Goal: Task Accomplishment & Management: Complete application form

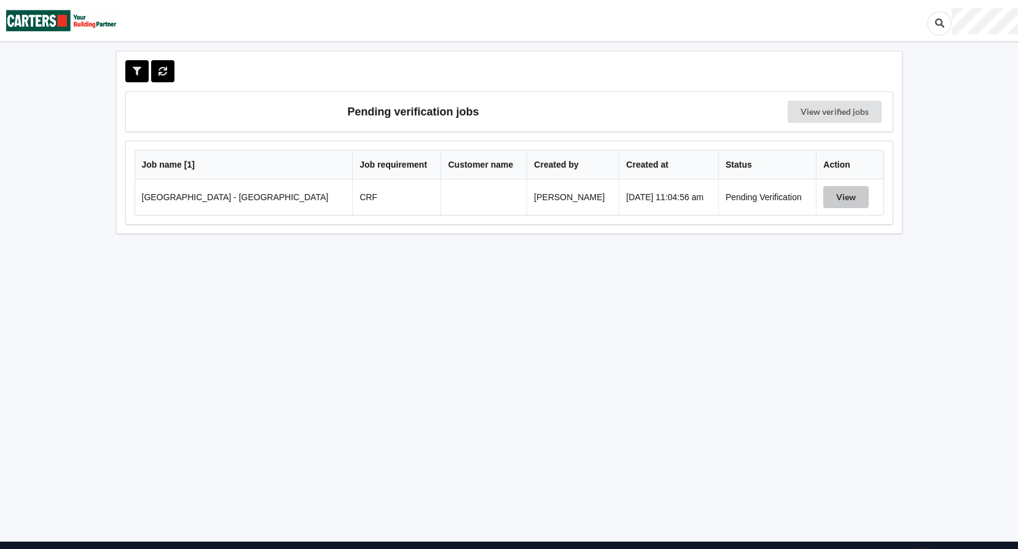
click at [840, 194] on button "View" at bounding box center [845, 197] width 45 height 22
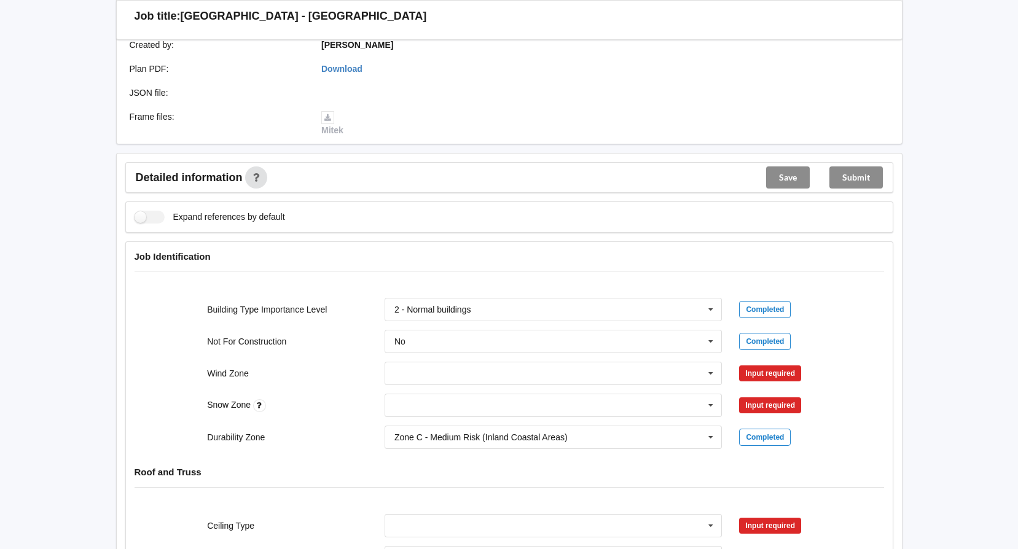
scroll to position [307, 0]
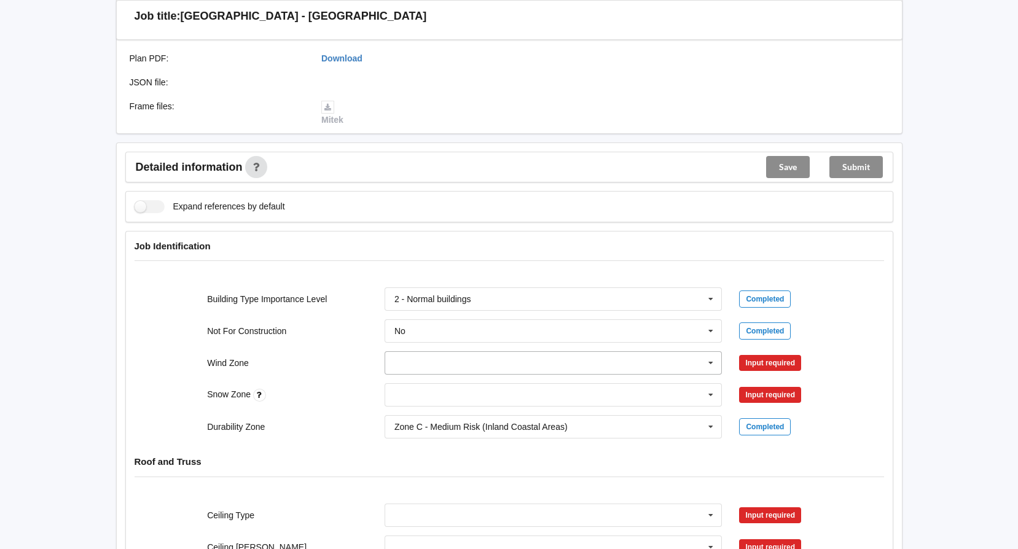
click at [711, 363] on icon at bounding box center [711, 363] width 18 height 23
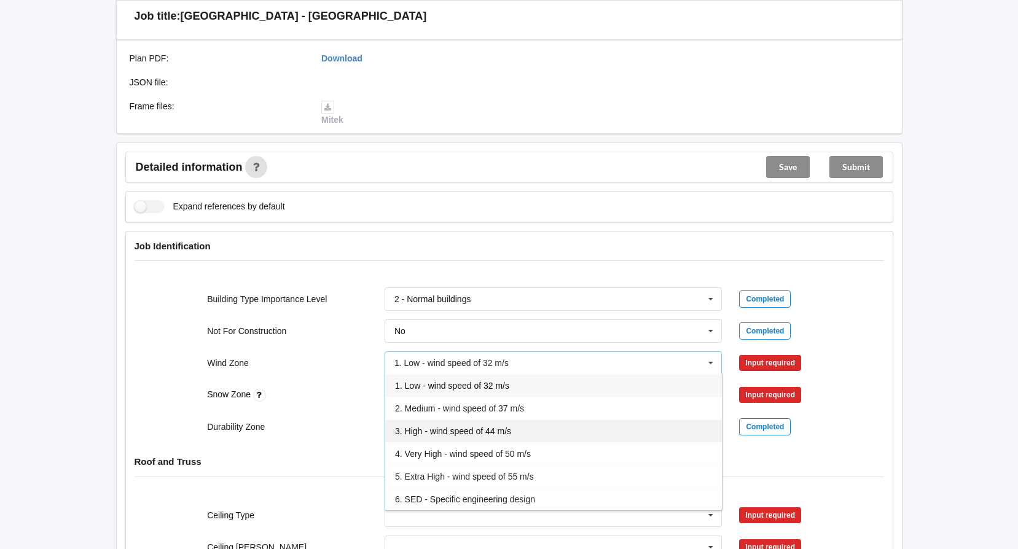
click at [423, 434] on span "3. High - wind speed of 44 m/s" at bounding box center [453, 431] width 116 height 10
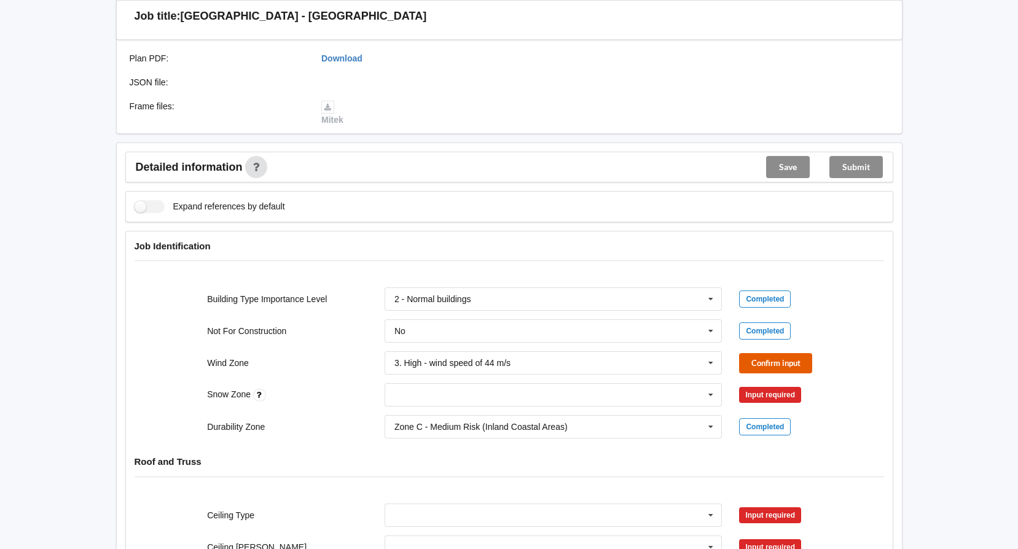
click at [789, 364] on button "Confirm input" at bounding box center [775, 363] width 73 height 20
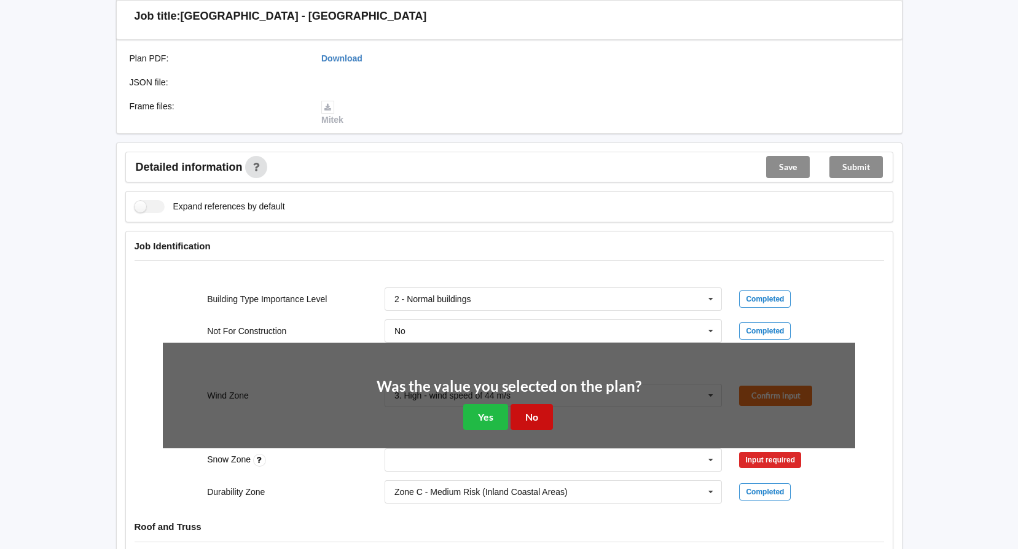
click at [530, 417] on button "No" at bounding box center [532, 416] width 42 height 25
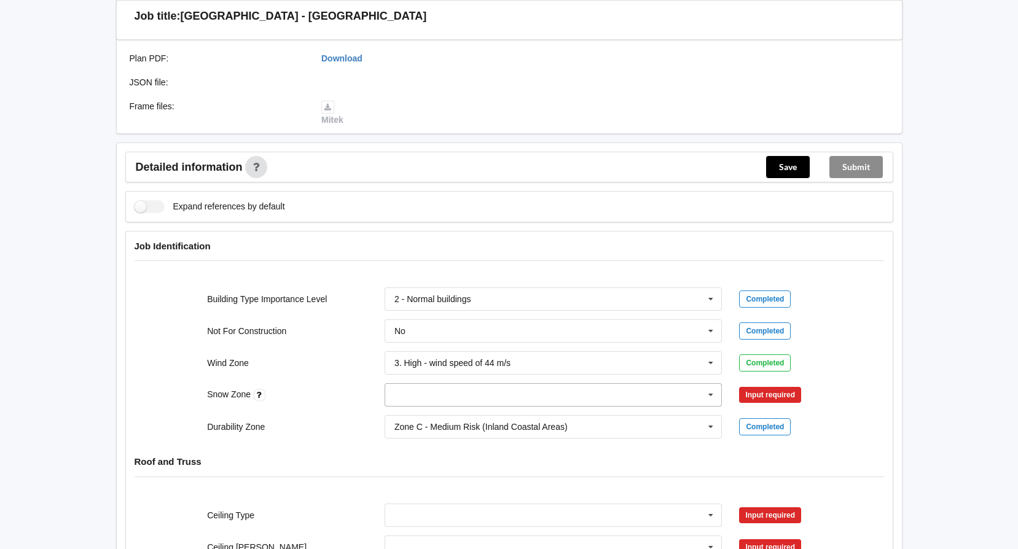
click at [711, 390] on icon at bounding box center [711, 395] width 18 height 23
click at [457, 413] on div "N0" at bounding box center [553, 417] width 337 height 23
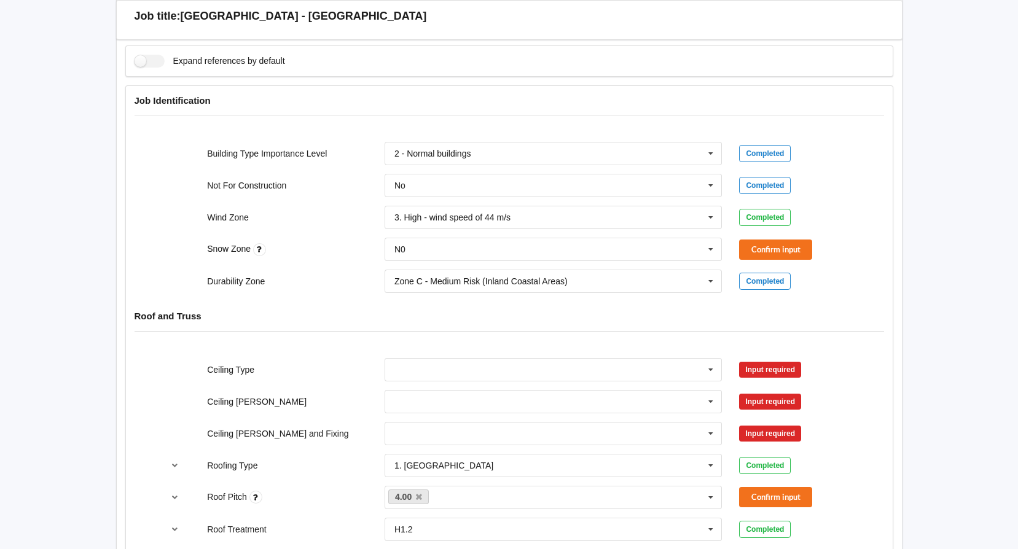
scroll to position [491, 0]
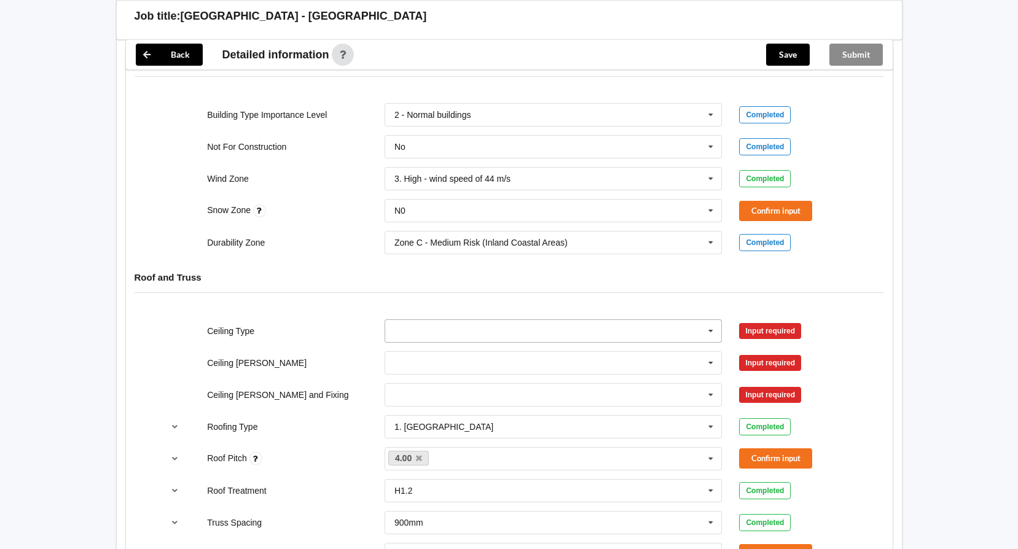
click at [709, 330] on icon at bounding box center [711, 331] width 18 height 23
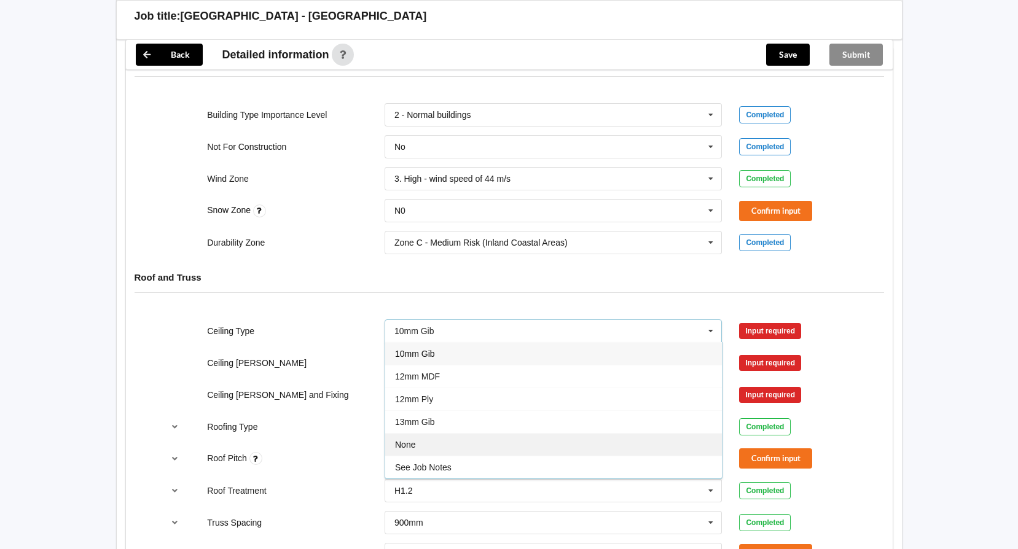
click at [408, 445] on span "None" at bounding box center [405, 445] width 20 height 10
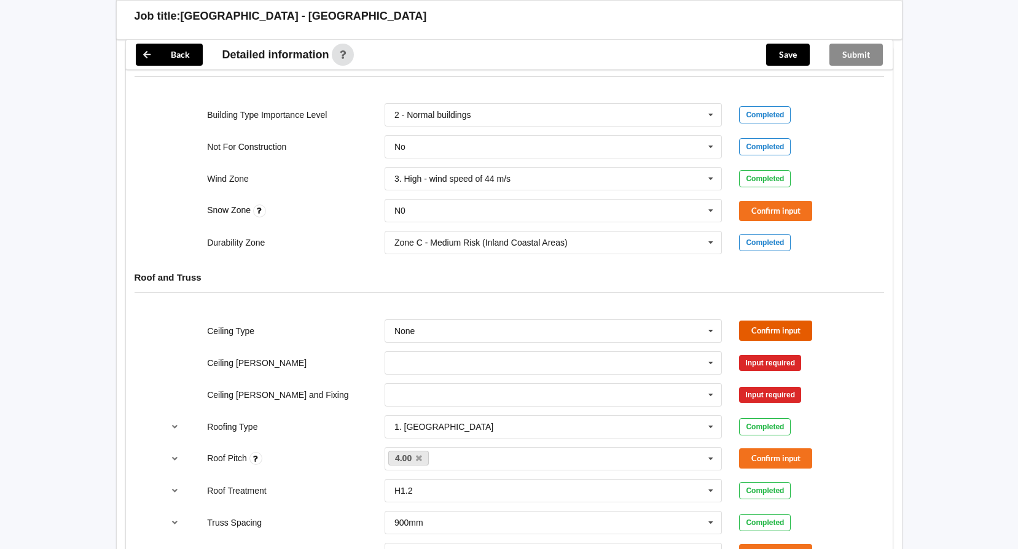
click at [781, 334] on button "Confirm input" at bounding box center [775, 331] width 73 height 20
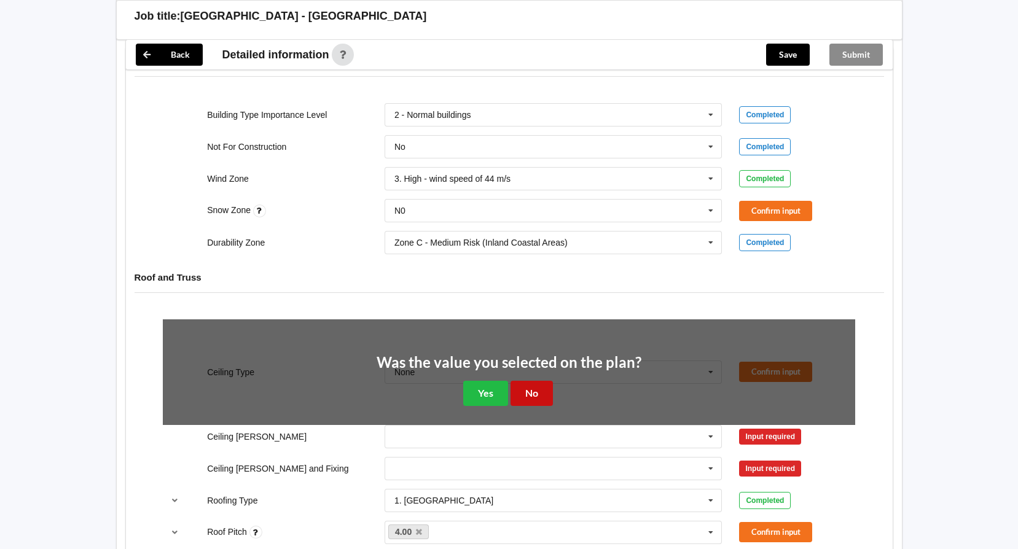
click at [538, 395] on button "No" at bounding box center [532, 393] width 42 height 25
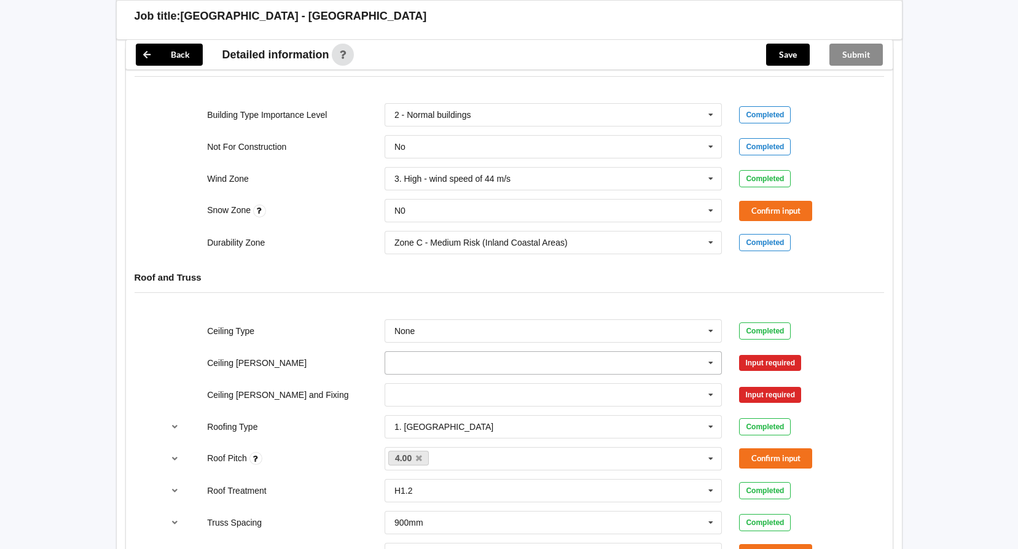
click at [709, 364] on icon at bounding box center [711, 363] width 18 height 23
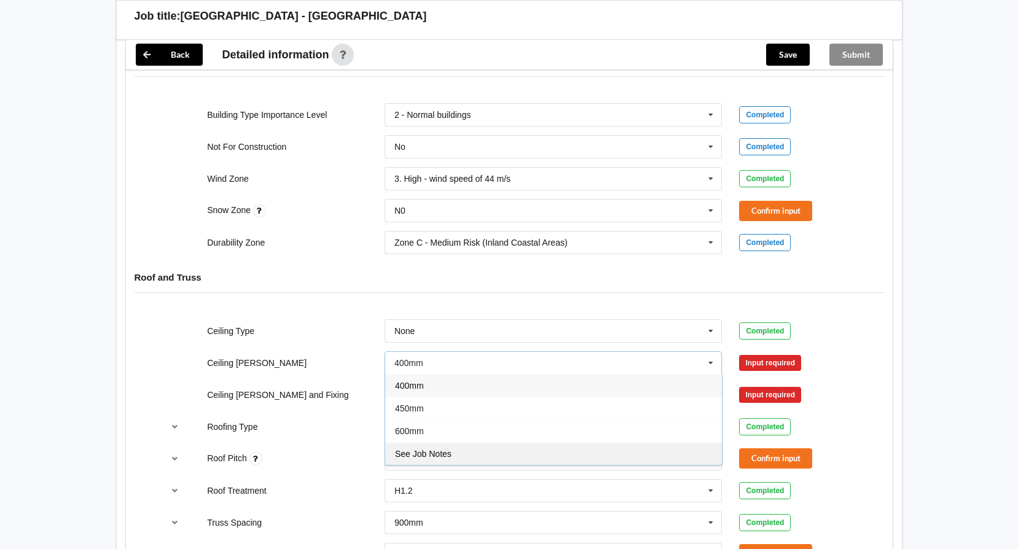
click at [421, 454] on span "See Job Notes" at bounding box center [423, 454] width 57 height 10
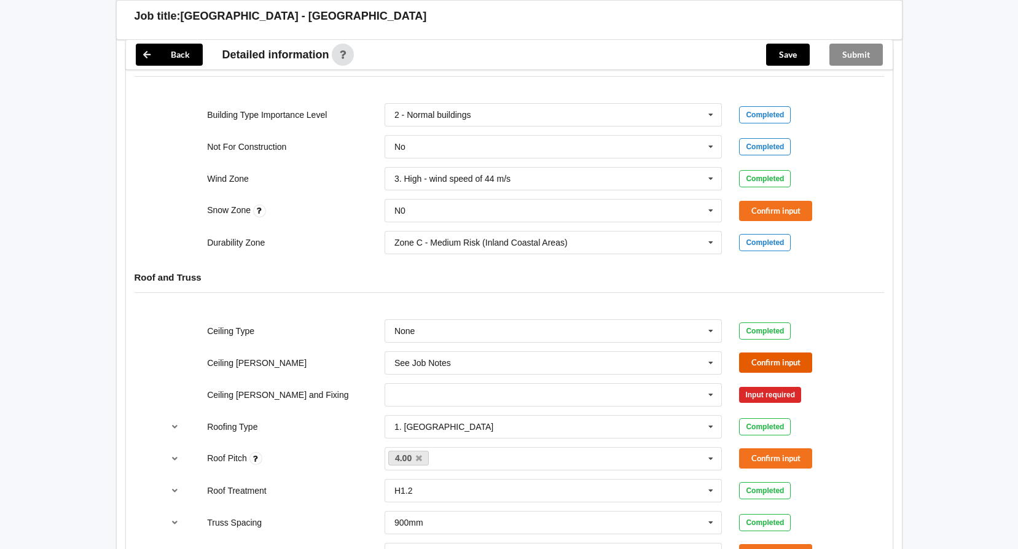
click at [767, 362] on button "Confirm input" at bounding box center [775, 363] width 73 height 20
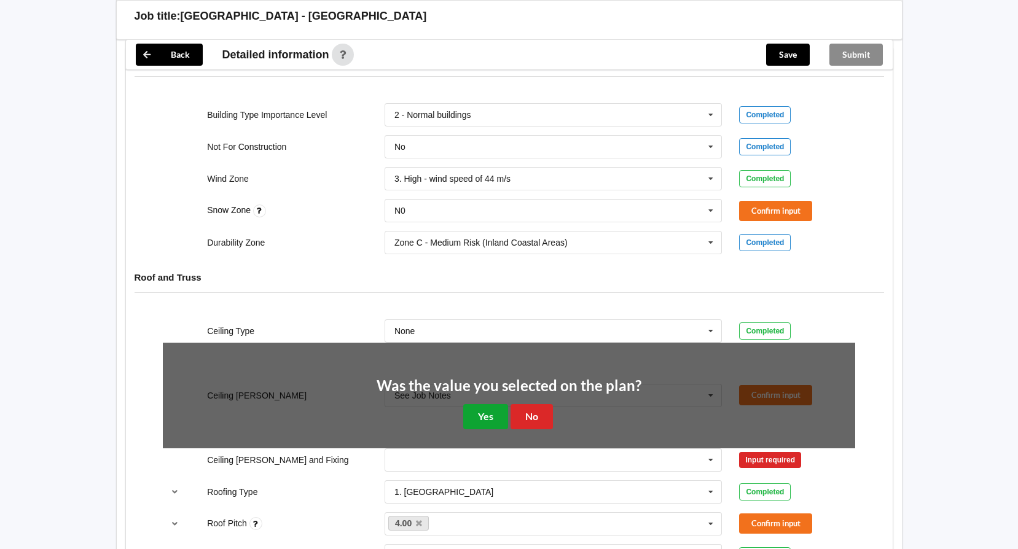
click at [486, 417] on button "Yes" at bounding box center [485, 416] width 45 height 25
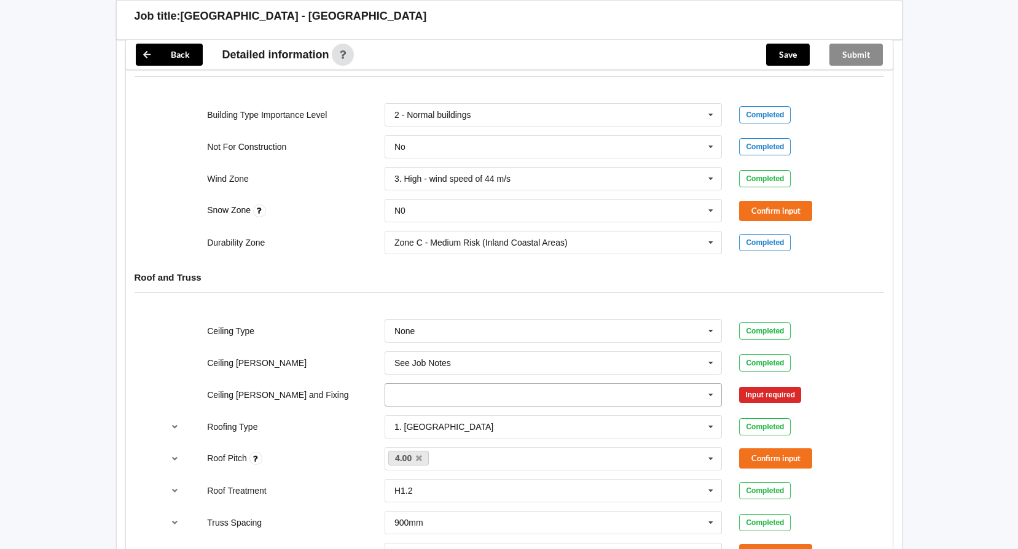
click at [710, 396] on icon at bounding box center [711, 395] width 18 height 23
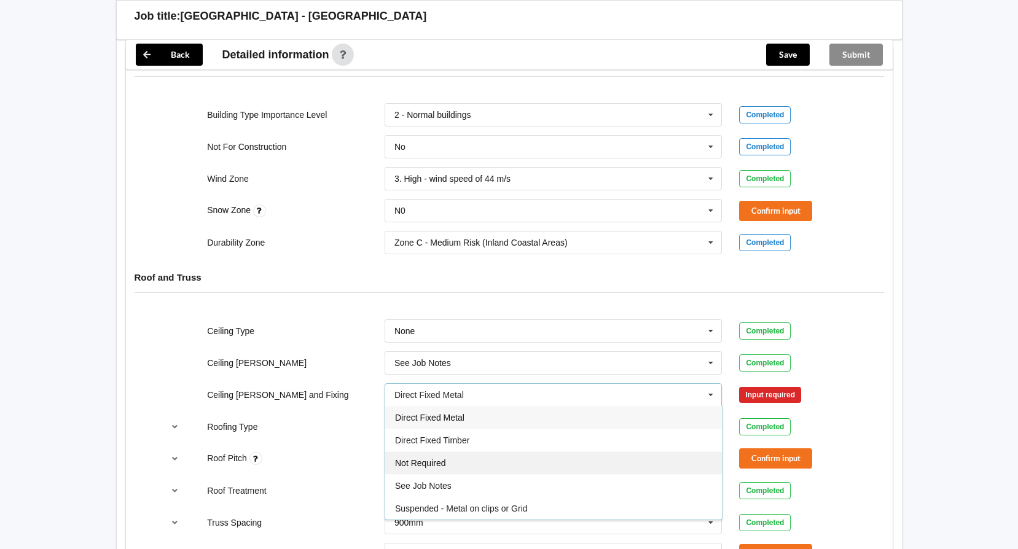
click at [468, 468] on div "Not Required" at bounding box center [553, 463] width 337 height 23
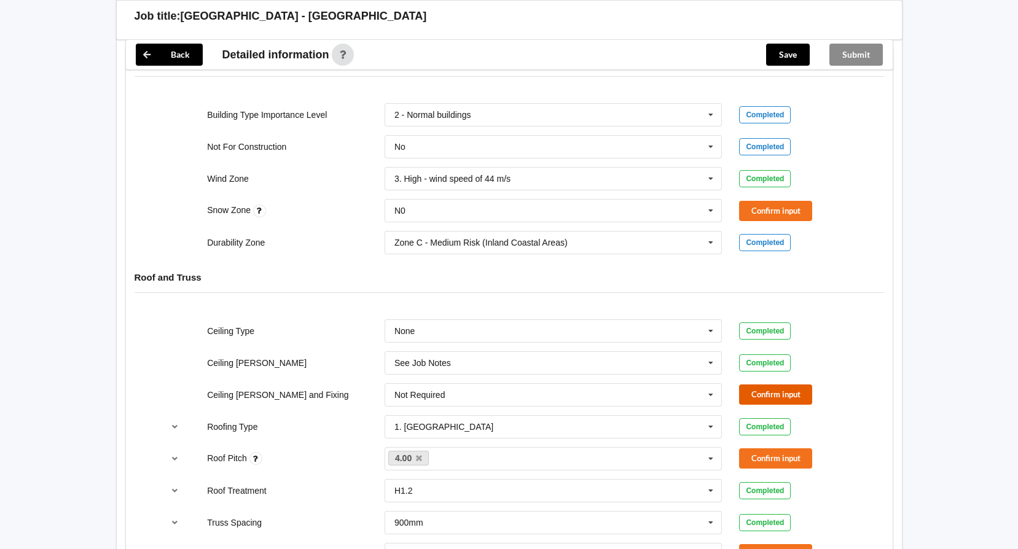
click at [784, 391] on button "Confirm input" at bounding box center [775, 395] width 73 height 20
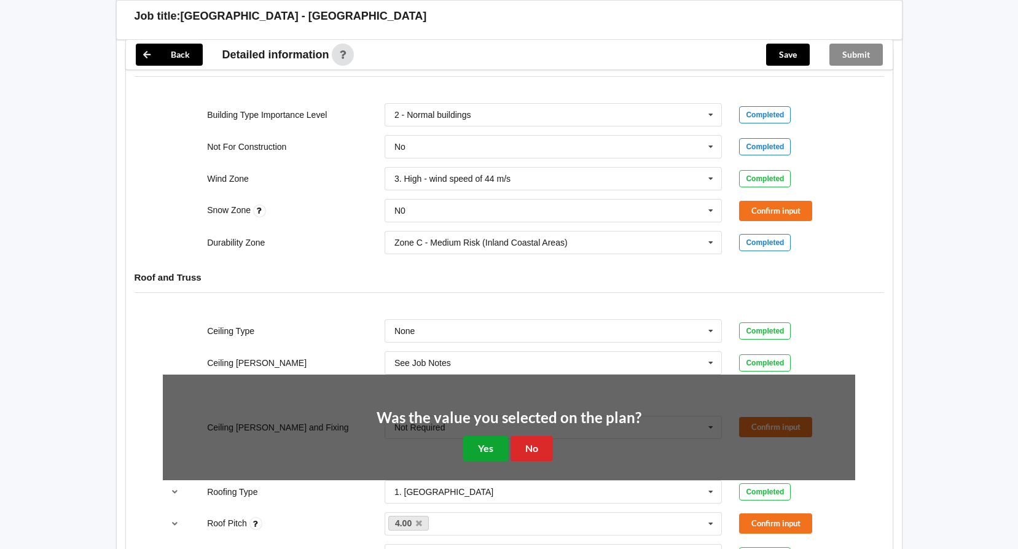
click at [479, 451] on button "Yes" at bounding box center [485, 448] width 45 height 25
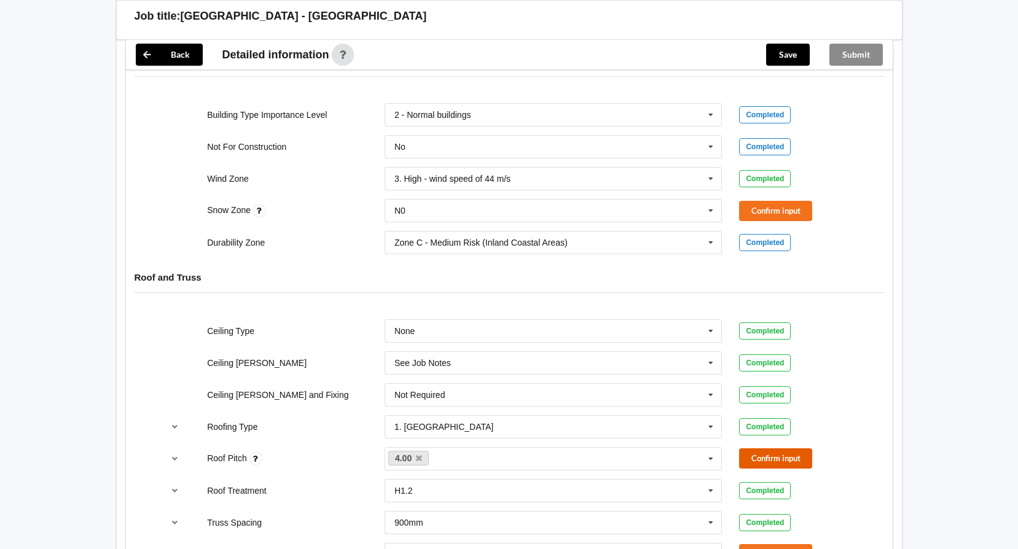
click at [777, 458] on button "Confirm input" at bounding box center [775, 458] width 73 height 20
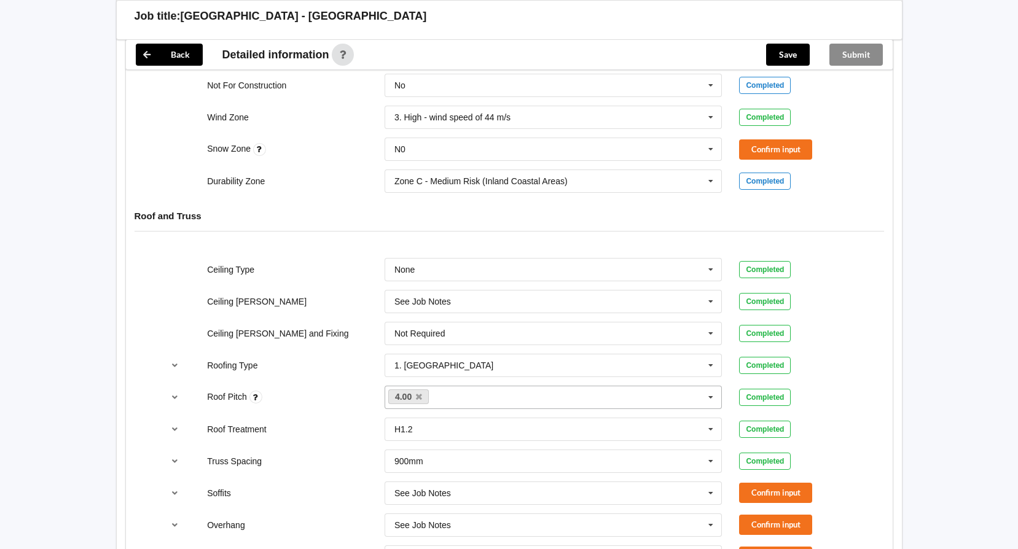
scroll to position [614, 0]
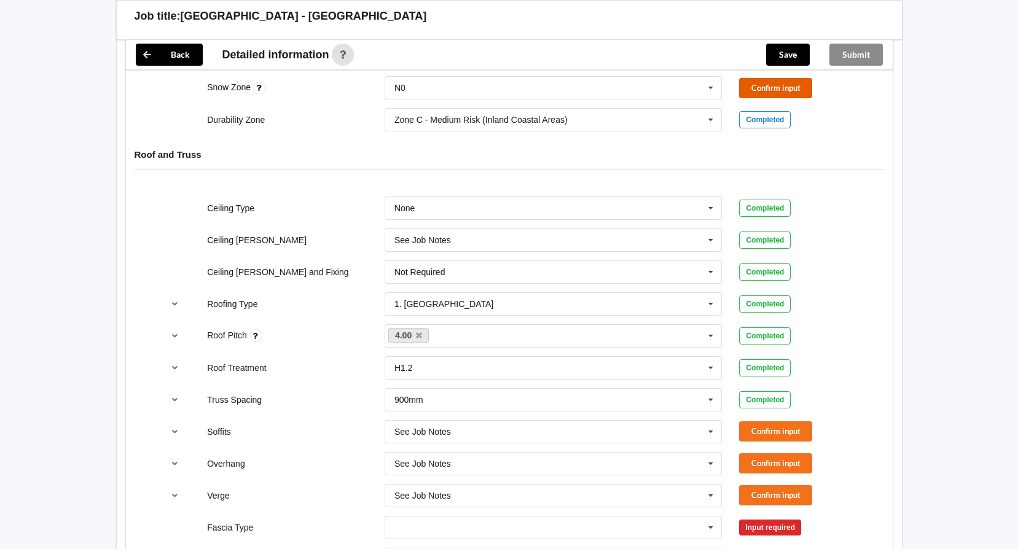
click at [775, 89] on button "Confirm input" at bounding box center [775, 88] width 73 height 20
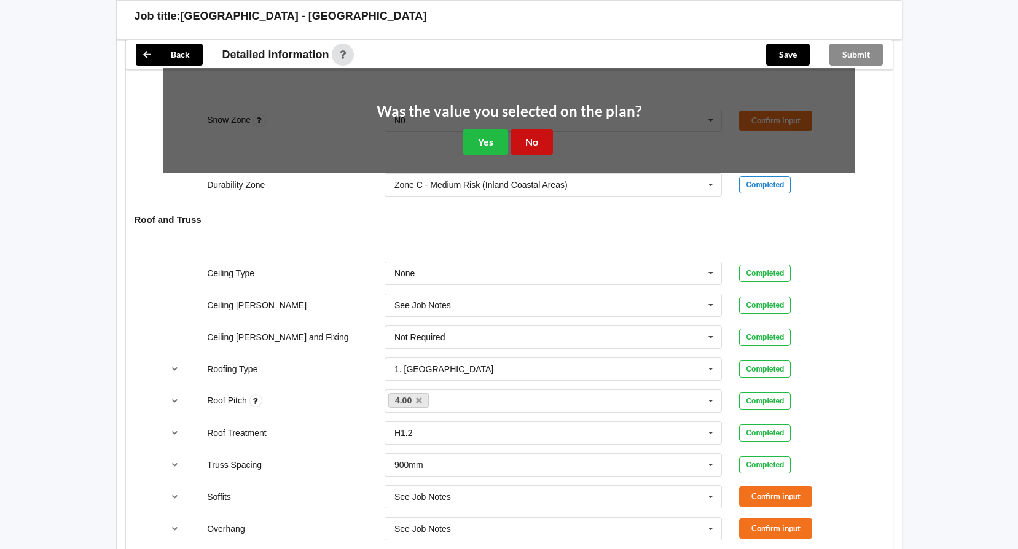
click at [534, 146] on button "No" at bounding box center [532, 141] width 42 height 25
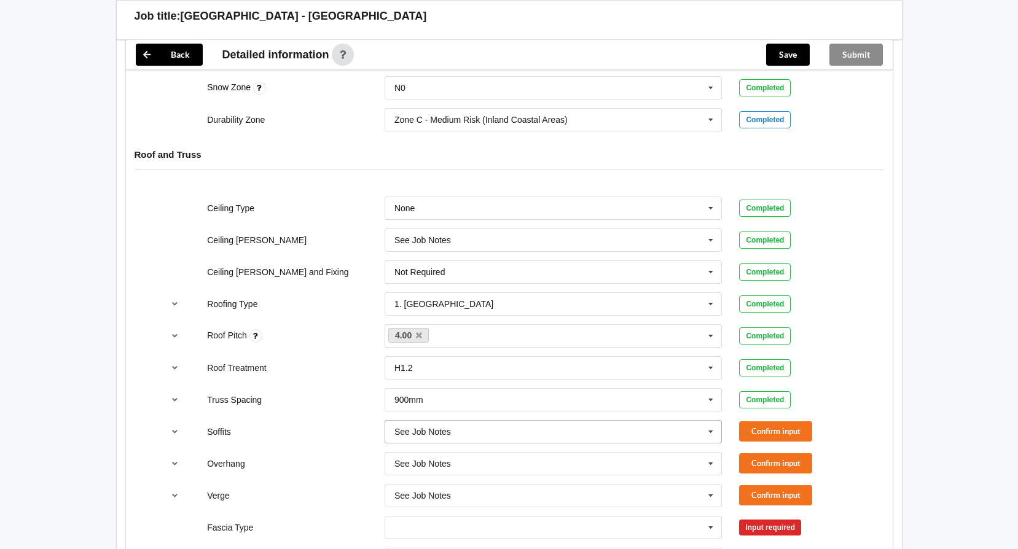
click at [713, 431] on icon at bounding box center [711, 432] width 18 height 23
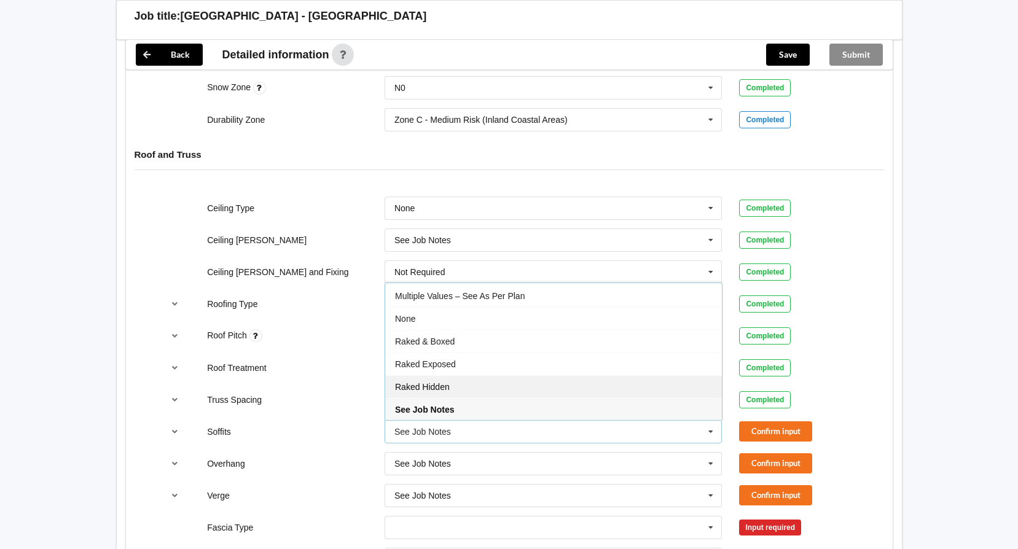
click at [412, 389] on span "Raked Hidden" at bounding box center [422, 387] width 55 height 10
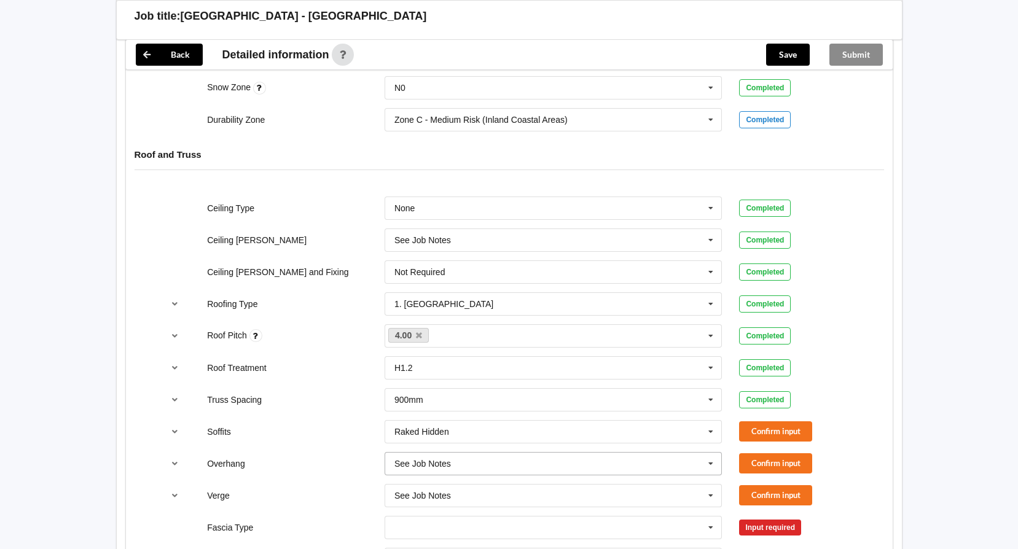
click at [713, 465] on icon at bounding box center [711, 464] width 18 height 23
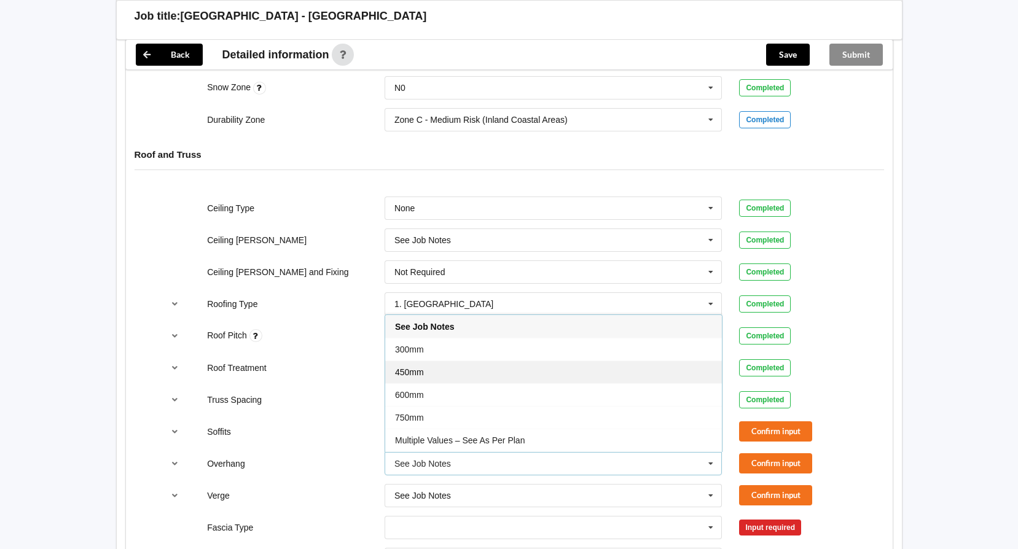
click at [415, 375] on span "450mm" at bounding box center [409, 372] width 29 height 10
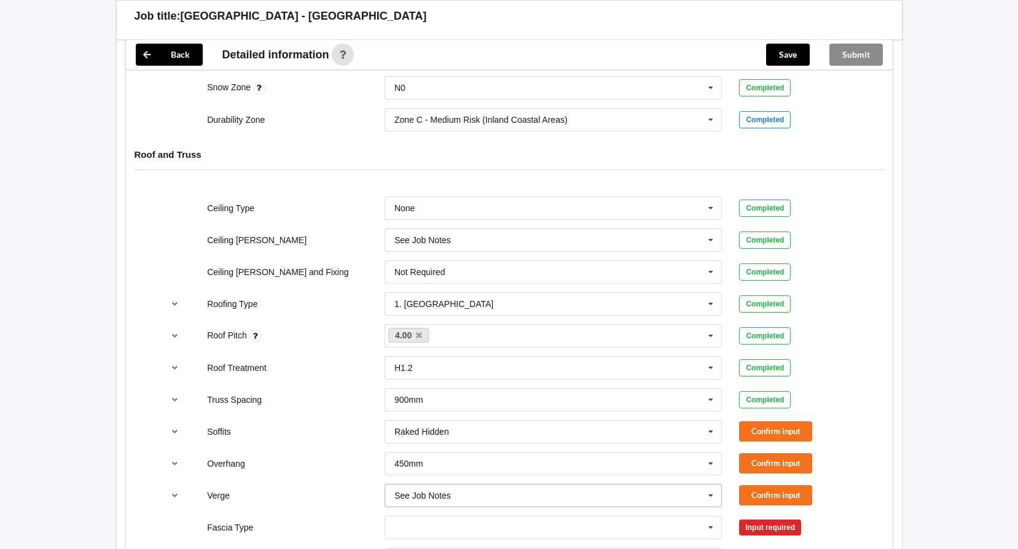
click at [713, 496] on icon at bounding box center [711, 496] width 18 height 23
click at [942, 382] on div "Back Delete Job title: TALBOT HOUSE - HARBOURVIEW Customer name : Specific cust…" at bounding box center [509, 145] width 1018 height 1519
click at [712, 494] on icon at bounding box center [711, 496] width 18 height 23
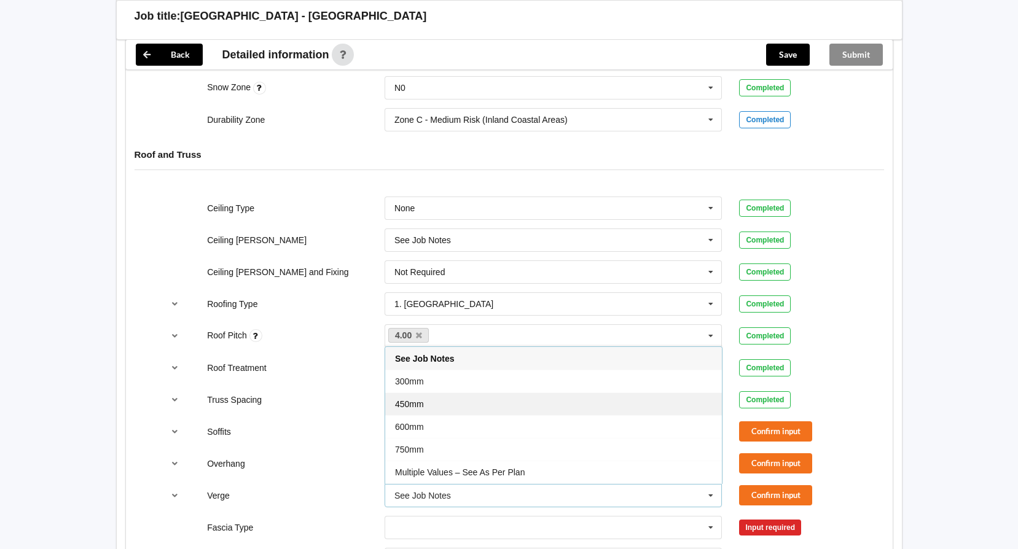
click at [410, 407] on span "450mm" at bounding box center [409, 404] width 29 height 10
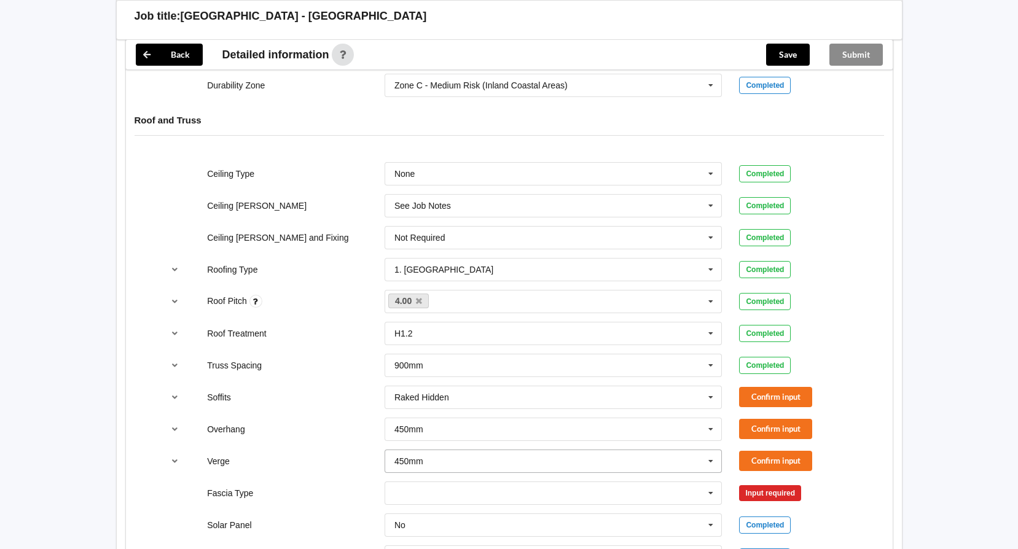
scroll to position [676, 0]
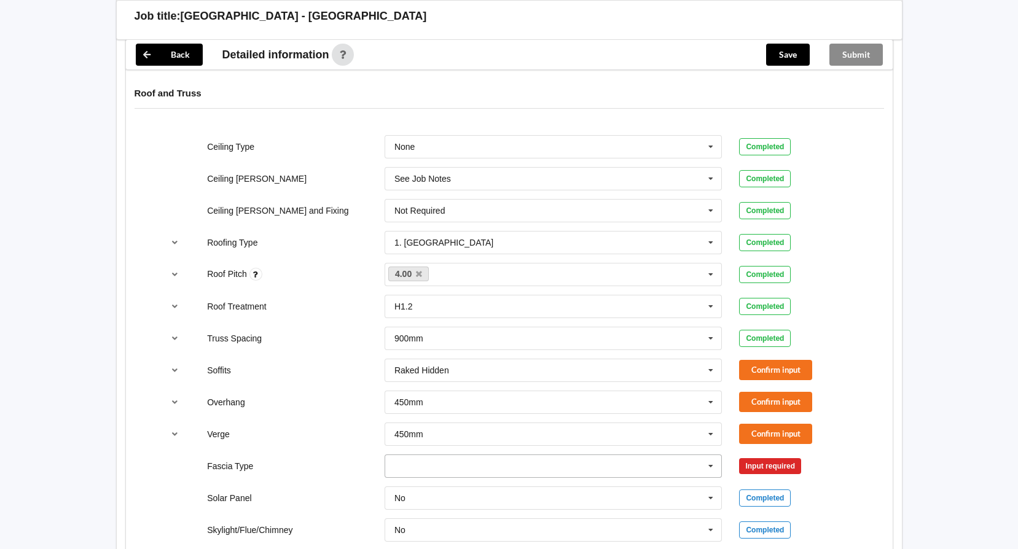
click at [708, 466] on icon at bounding box center [711, 466] width 18 height 23
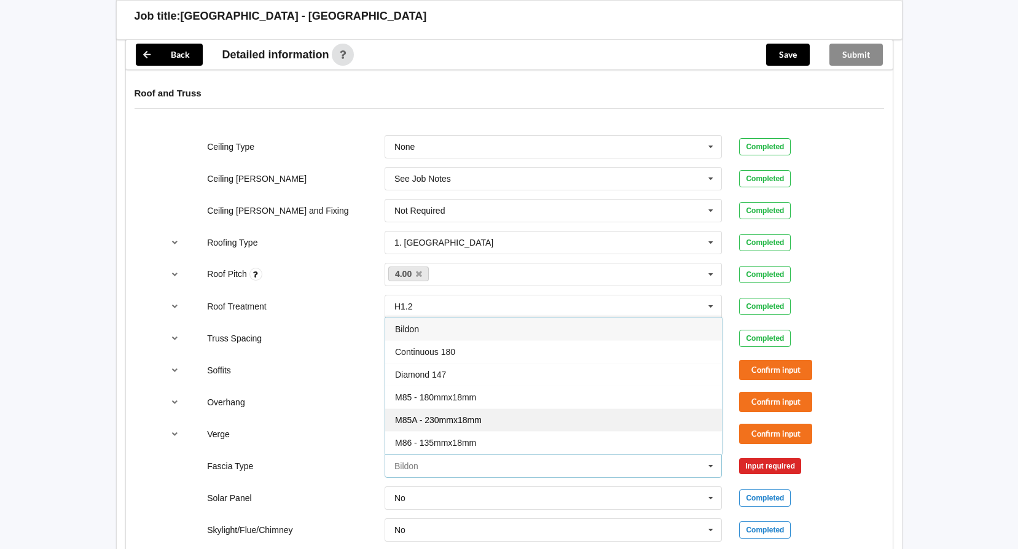
scroll to position [61, 0]
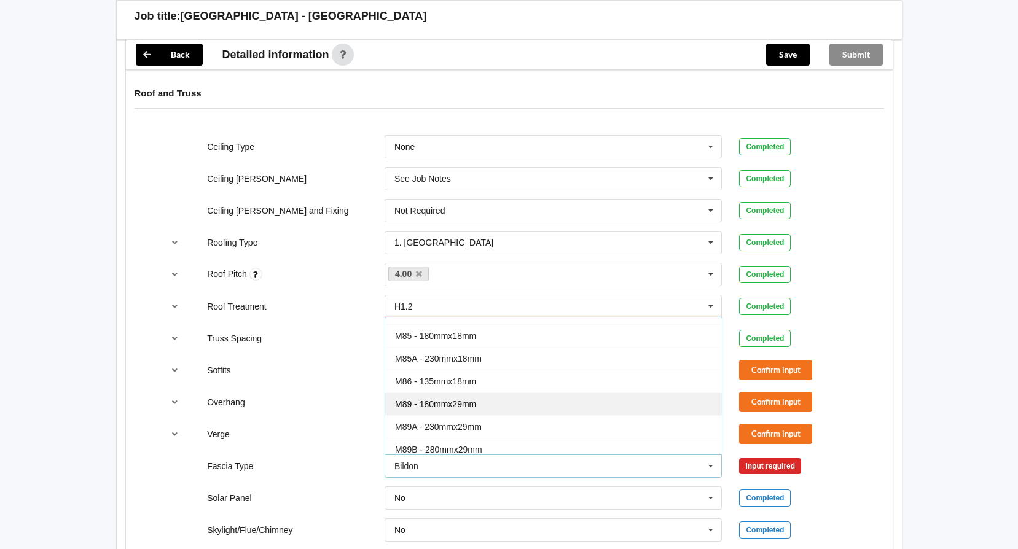
click at [435, 405] on span "M89 - 180mmx29mm" at bounding box center [435, 404] width 81 height 10
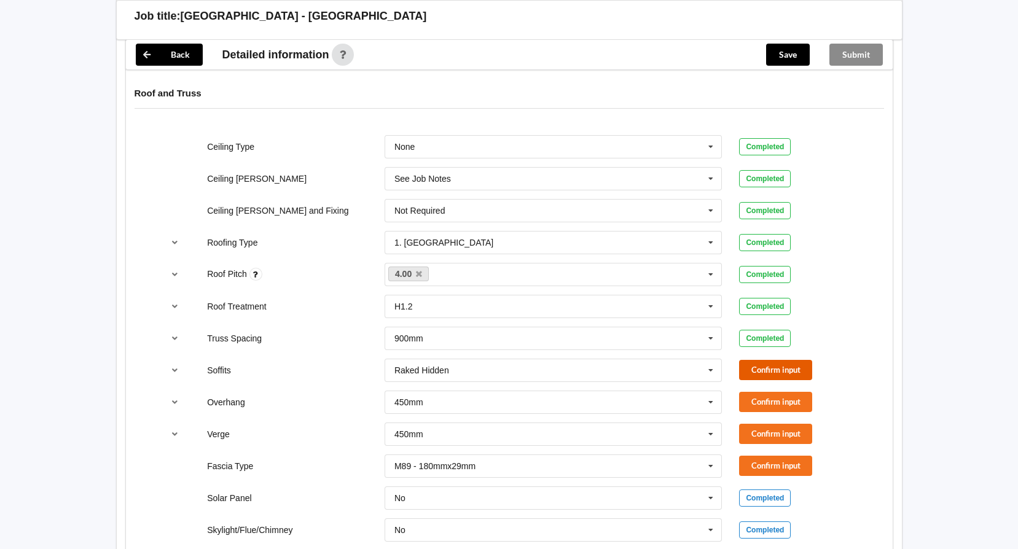
click at [751, 370] on button "Confirm input" at bounding box center [775, 370] width 73 height 20
click at [791, 396] on button "Confirm input" at bounding box center [775, 402] width 73 height 20
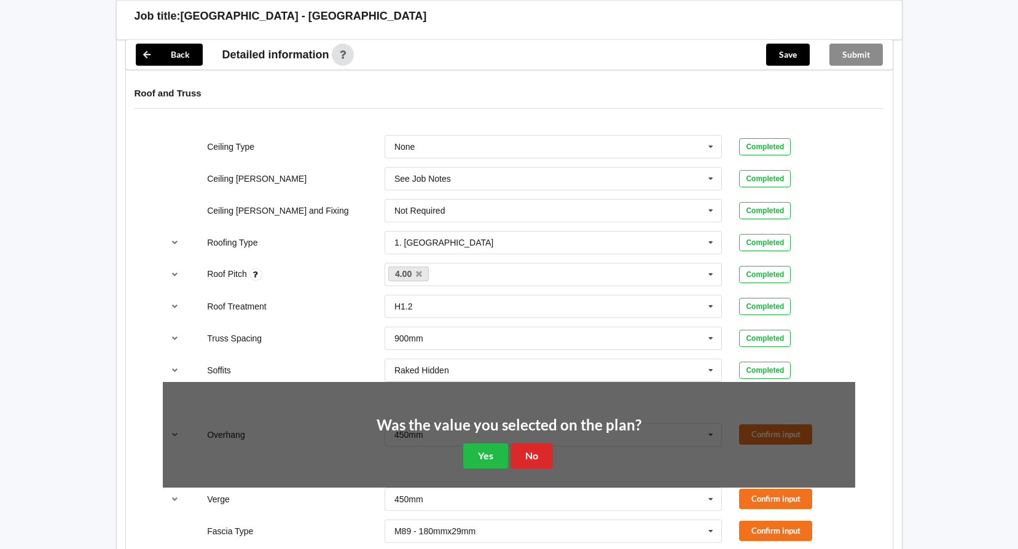
click at [934, 317] on div "Back Delete Job title: TALBOT HOUSE - HARBOURVIEW Customer name : Specific cust…" at bounding box center [509, 111] width 1018 height 1574
click at [913, 428] on div "Back Delete Job title: TALBOT HOUSE - HARBOURVIEW Customer name : Specific cust…" at bounding box center [508, 107] width 815 height 1465
click at [537, 453] on button "No" at bounding box center [532, 456] width 42 height 25
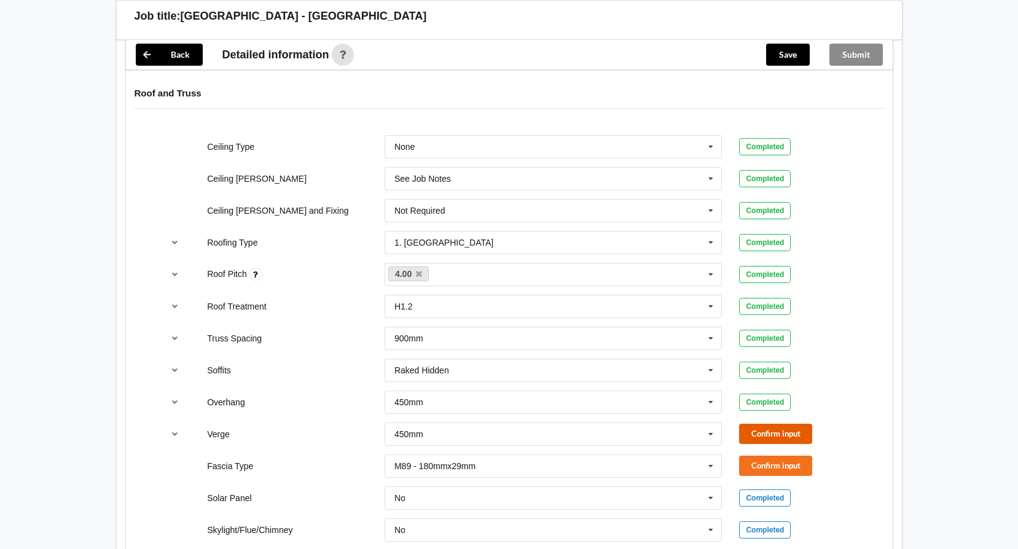
click at [778, 436] on button "Confirm input" at bounding box center [775, 434] width 73 height 20
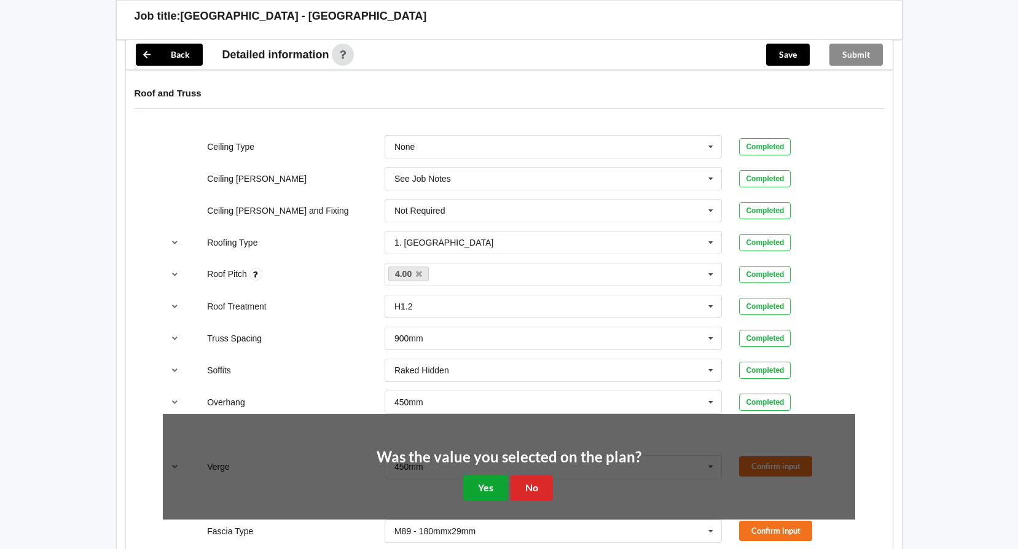
click at [482, 487] on button "Yes" at bounding box center [485, 488] width 45 height 25
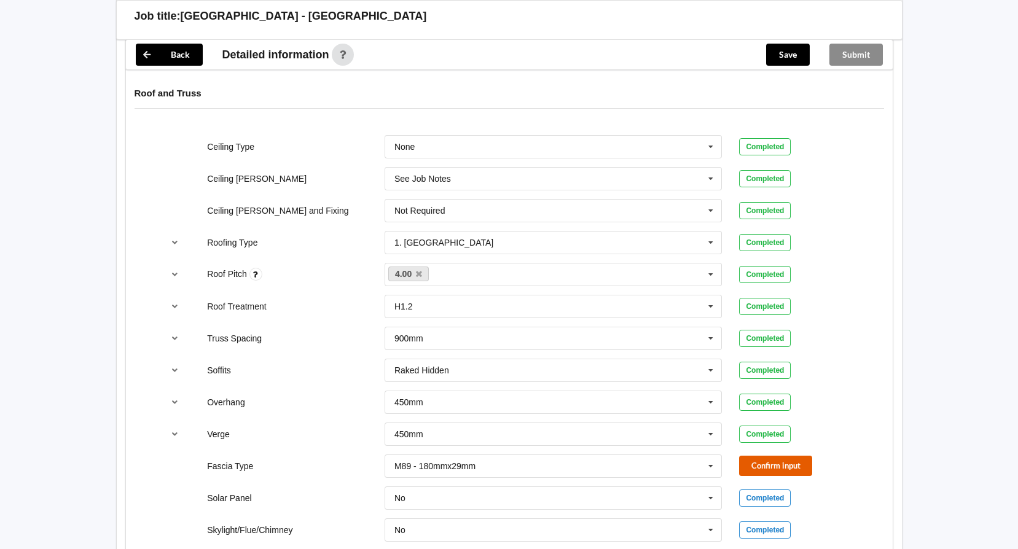
click at [775, 465] on button "Confirm input" at bounding box center [775, 466] width 73 height 20
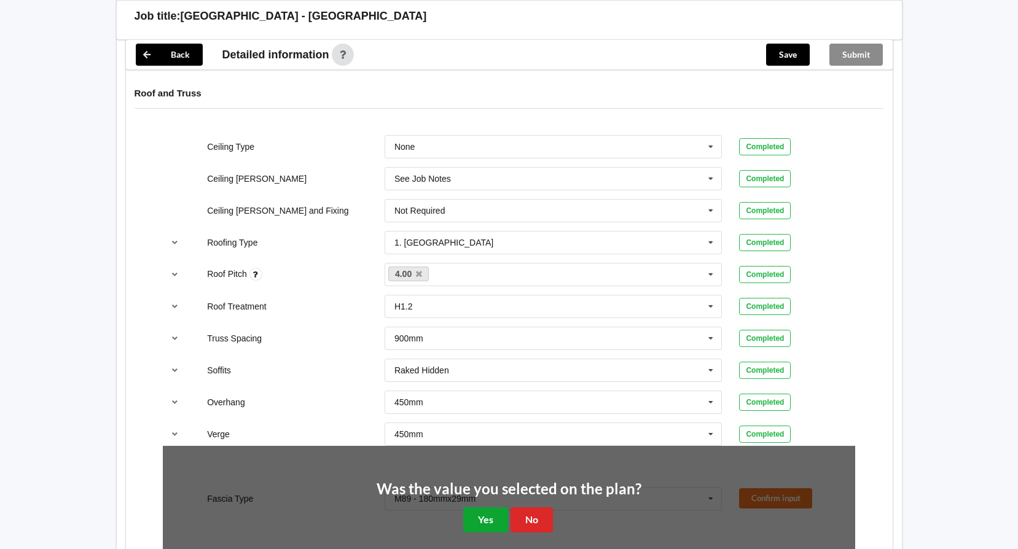
click at [482, 523] on button "Yes" at bounding box center [485, 519] width 45 height 25
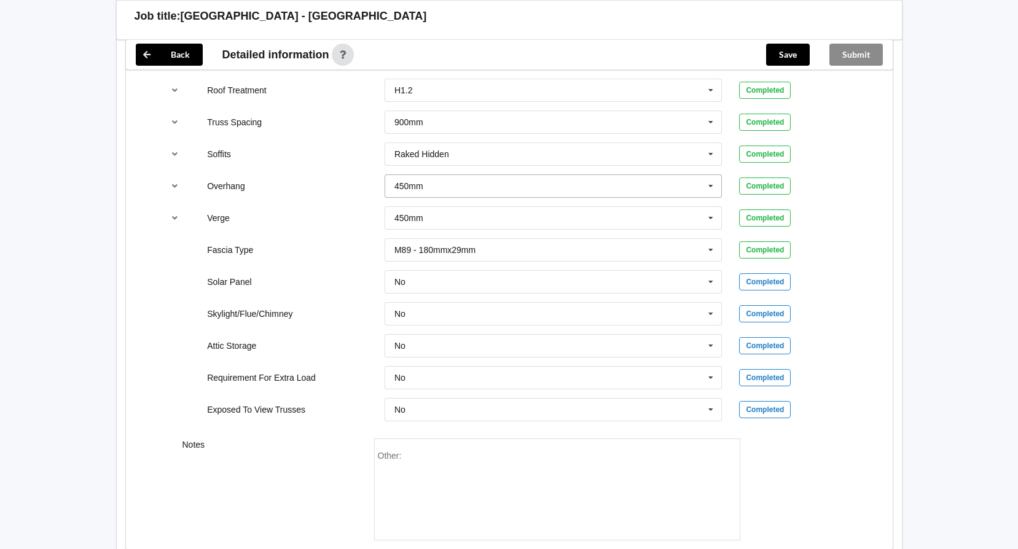
scroll to position [910, 0]
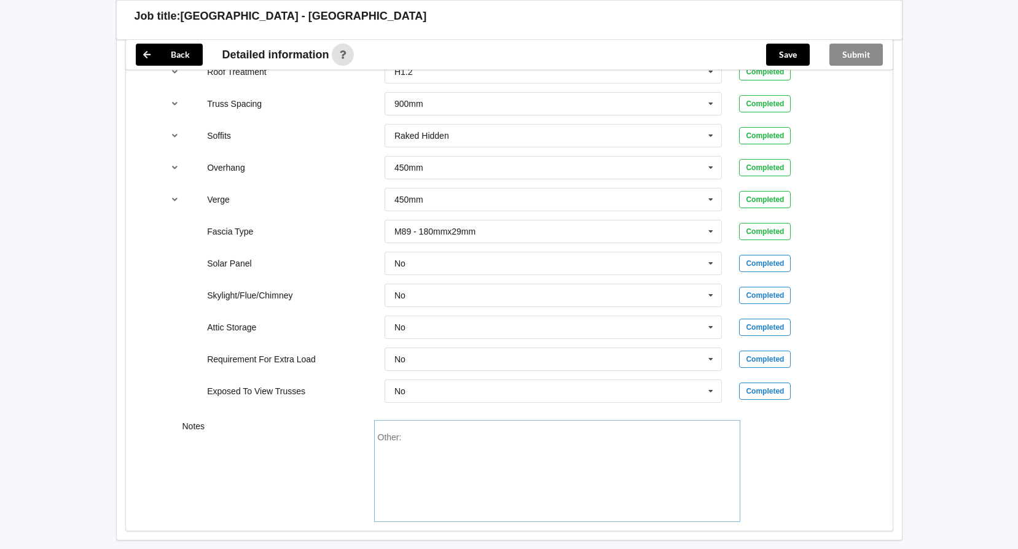
click at [410, 441] on div "Other:" at bounding box center [557, 476] width 359 height 86
click at [791, 58] on button "Save" at bounding box center [788, 55] width 44 height 22
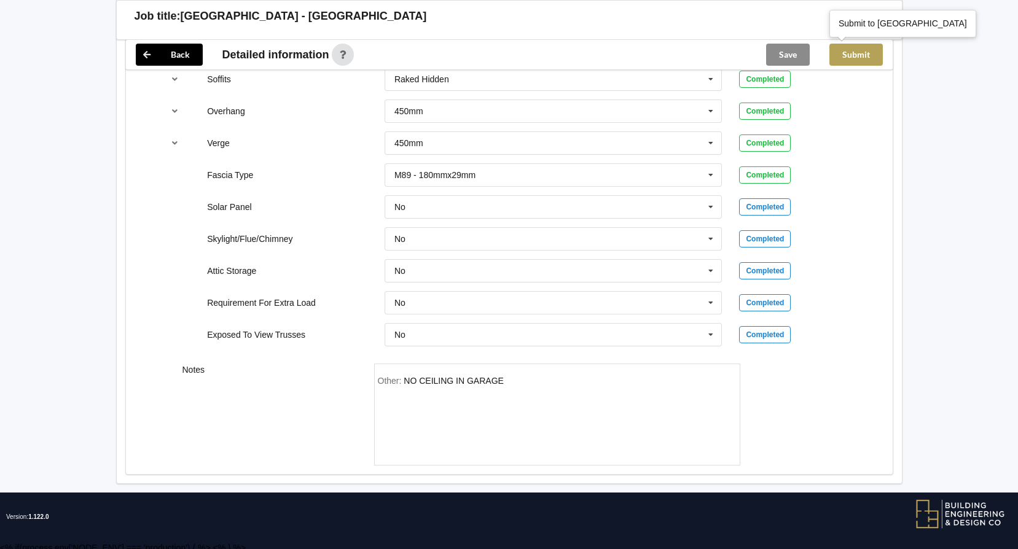
click at [848, 56] on button "Submit" at bounding box center [855, 55] width 53 height 22
